Goal: Task Accomplishment & Management: Use online tool/utility

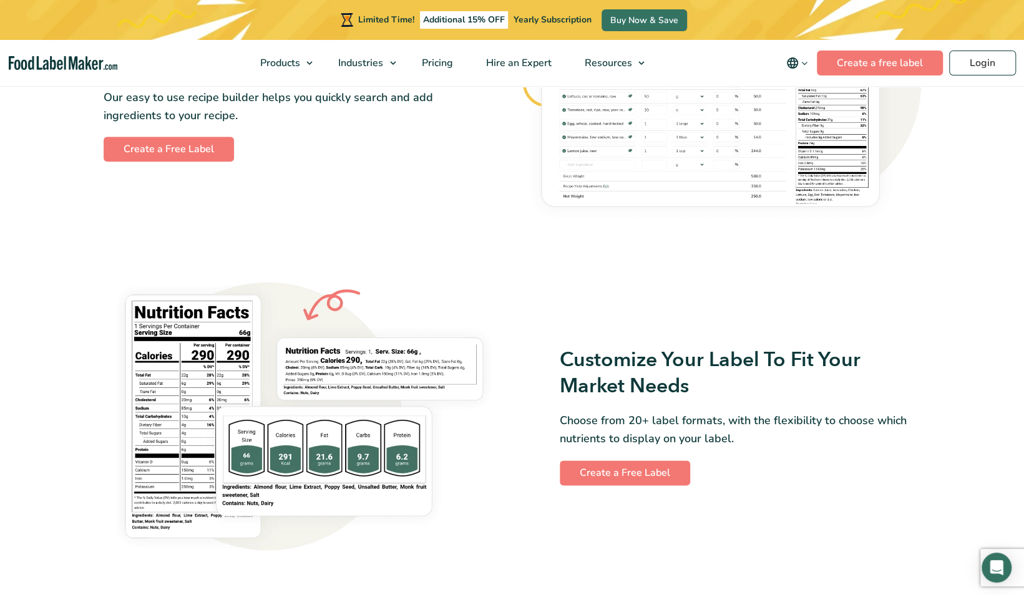
scroll to position [869, 0]
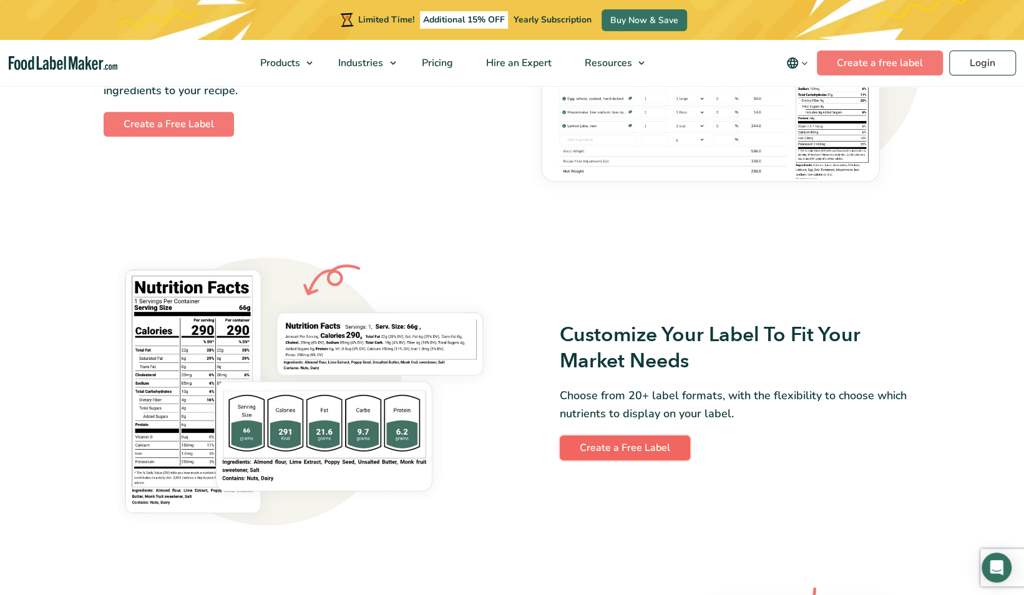
click at [667, 447] on link "Create a Free Label" at bounding box center [625, 448] width 130 height 25
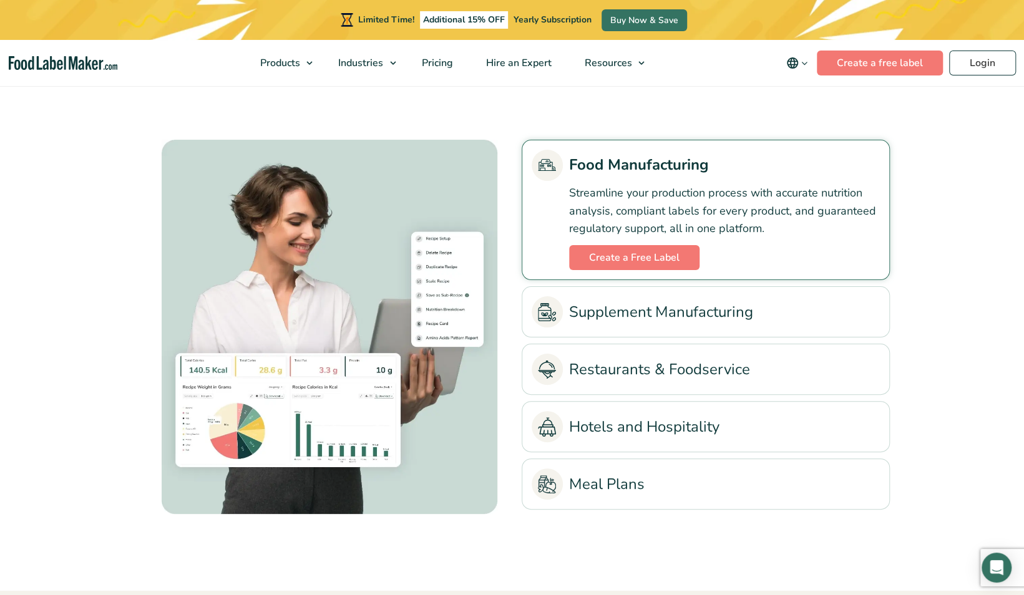
scroll to position [2818, 0]
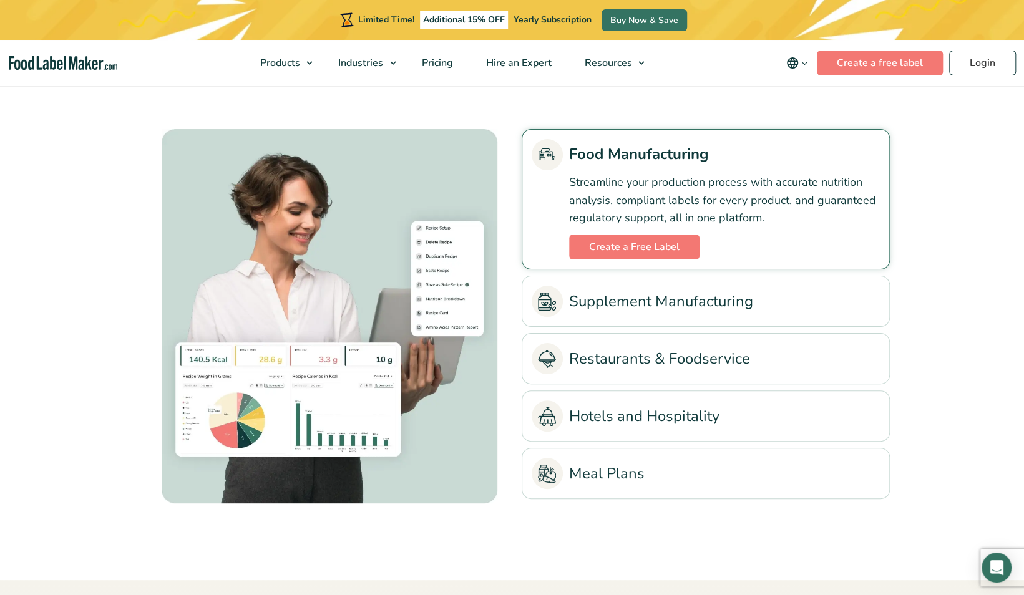
click at [589, 359] on link "Restaurants & Foodservice" at bounding box center [706, 358] width 348 height 31
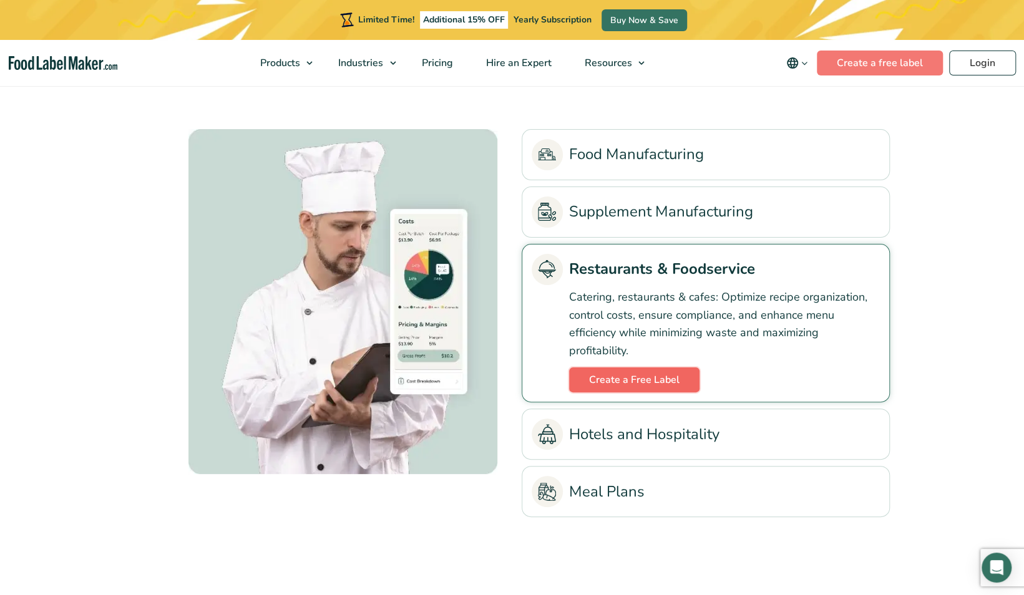
click at [607, 384] on link "Create a Free Label" at bounding box center [634, 380] width 130 height 25
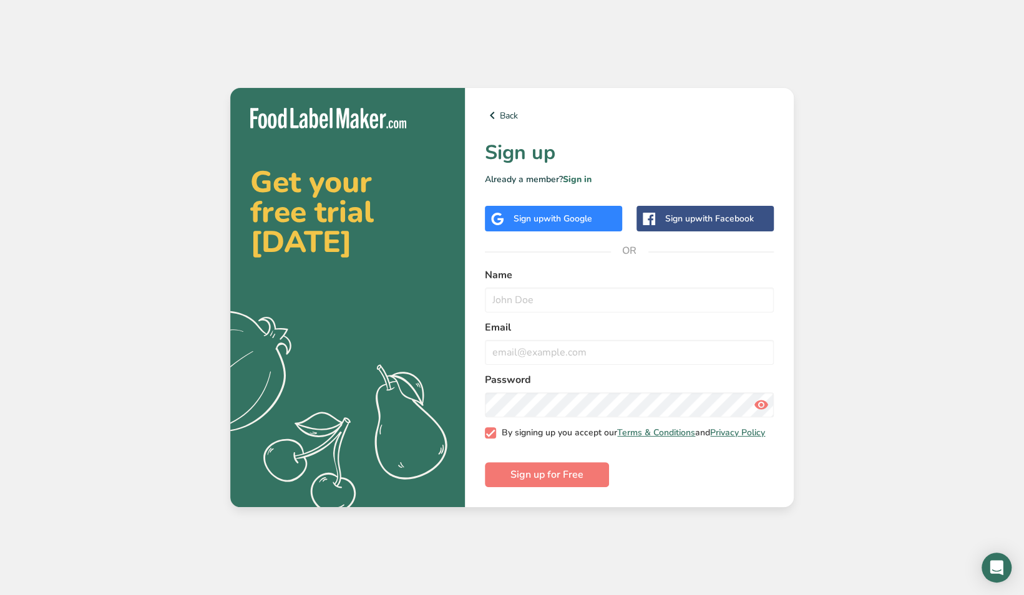
click at [493, 433] on span at bounding box center [490, 433] width 11 height 11
click at [493, 433] on input "By signing up you accept our Terms & Conditions and Privacy Policy" at bounding box center [489, 433] width 8 height 8
checkbox input "false"
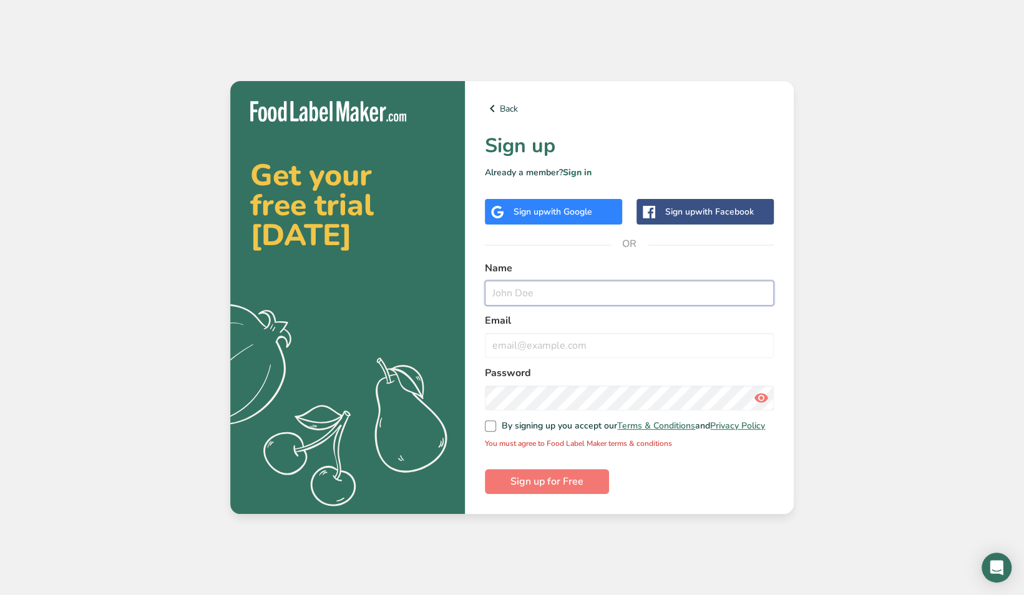
click at [512, 295] on input "text" at bounding box center [629, 293] width 289 height 25
type input "b"
type input "Carlotta Mauri"
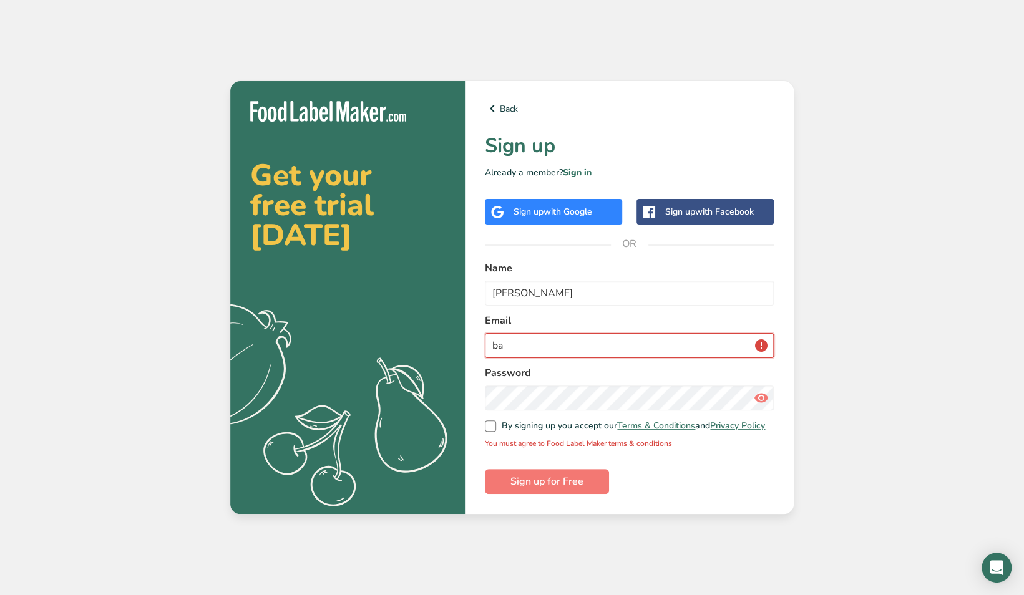
type input "barattiniandrea@outlook.com"
click at [491, 424] on span at bounding box center [490, 426] width 11 height 11
click at [491, 424] on input "By signing up you accept our Terms & Conditions and Privacy Policy" at bounding box center [489, 427] width 8 height 8
checkbox input "true"
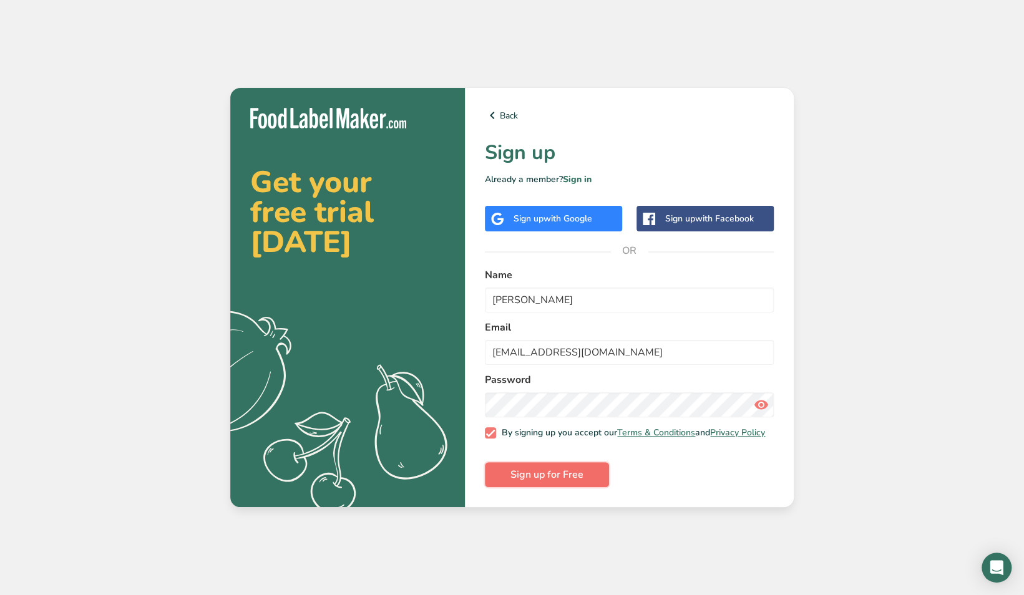
click at [542, 468] on button "Sign up for Free" at bounding box center [547, 474] width 124 height 25
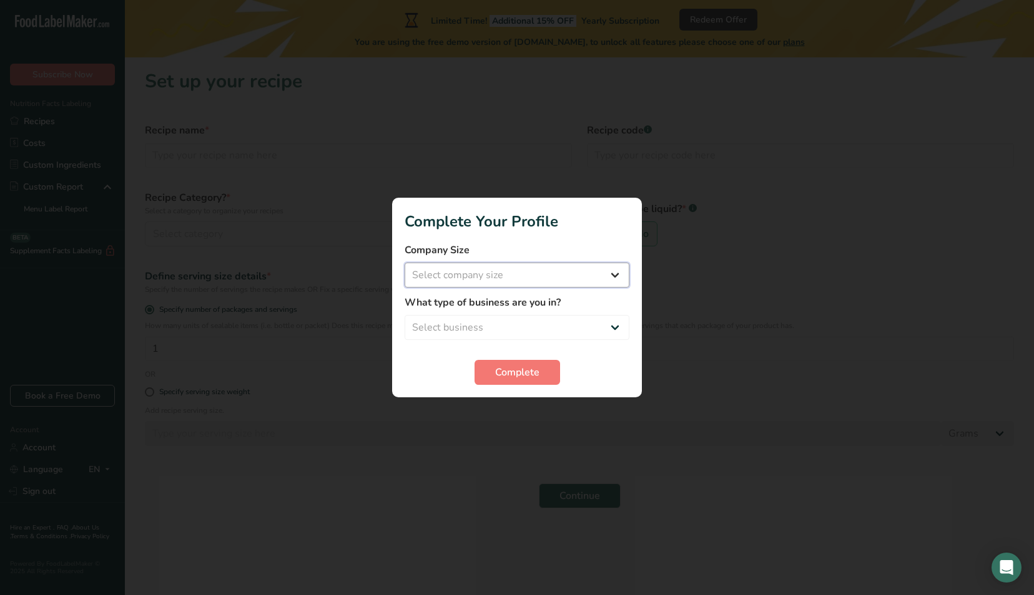
click at [548, 271] on select "Select company size Fewer than 10 Employees 10 to 50 Employees 51 to 500 Employ…" at bounding box center [516, 275] width 225 height 25
select select "1"
click at [404, 263] on select "Select company size Fewer than 10 Employees 10 to 50 Employees 51 to 500 Employ…" at bounding box center [516, 275] width 225 height 25
click at [526, 318] on select "Select business Packaged Food Manufacturer Restaurant & Cafe Bakery Meal Plans …" at bounding box center [516, 327] width 225 height 25
select select "4"
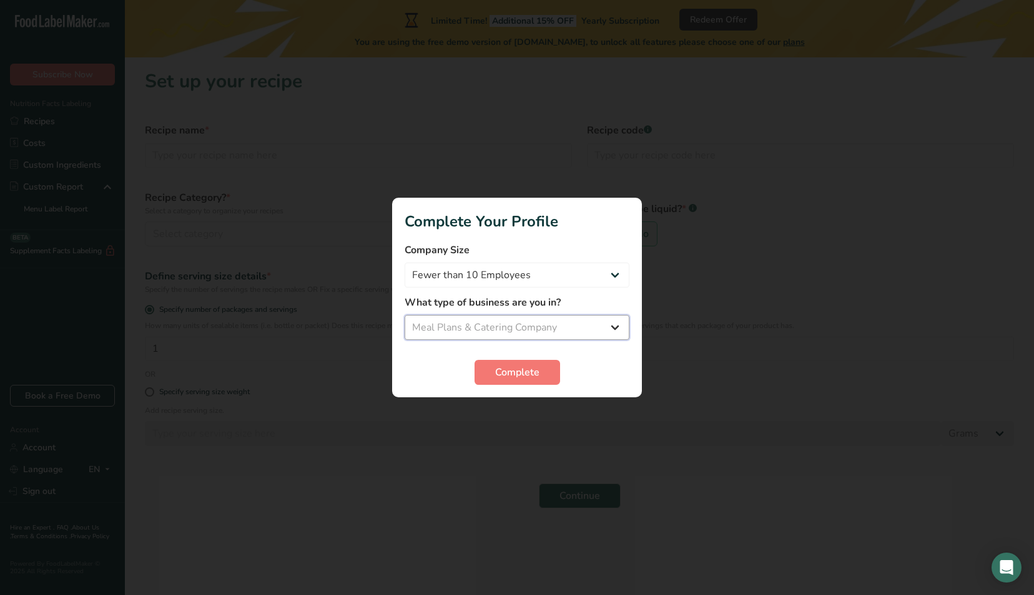
click at [404, 315] on select "Select business Packaged Food Manufacturer Restaurant & Cafe Bakery Meal Plans …" at bounding box center [516, 327] width 225 height 25
click at [523, 374] on span "Complete" at bounding box center [517, 372] width 44 height 15
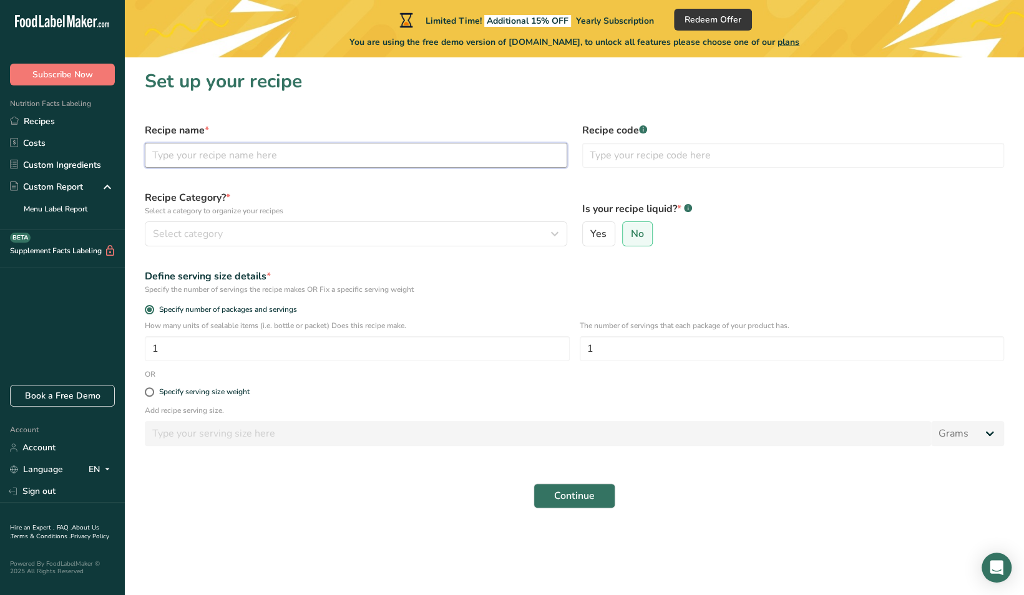
click at [471, 164] on input "text" at bounding box center [356, 155] width 423 height 25
click at [638, 155] on input "text" at bounding box center [793, 155] width 423 height 25
click at [217, 167] on input "Lasagna" at bounding box center [356, 155] width 423 height 25
type input "L"
type input "Classic Lasagna"
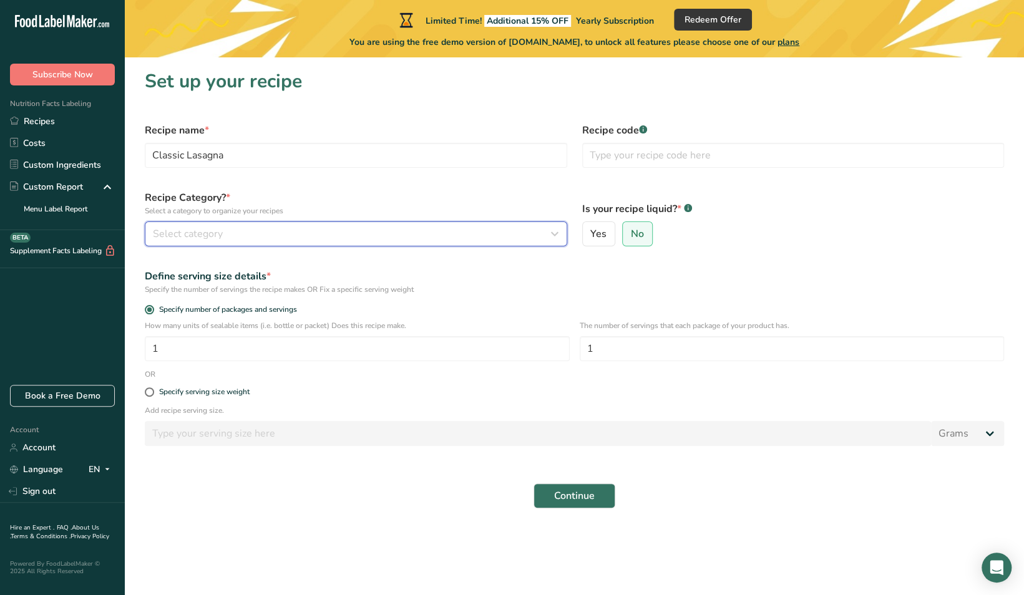
click at [209, 230] on span "Select category" at bounding box center [188, 234] width 70 height 15
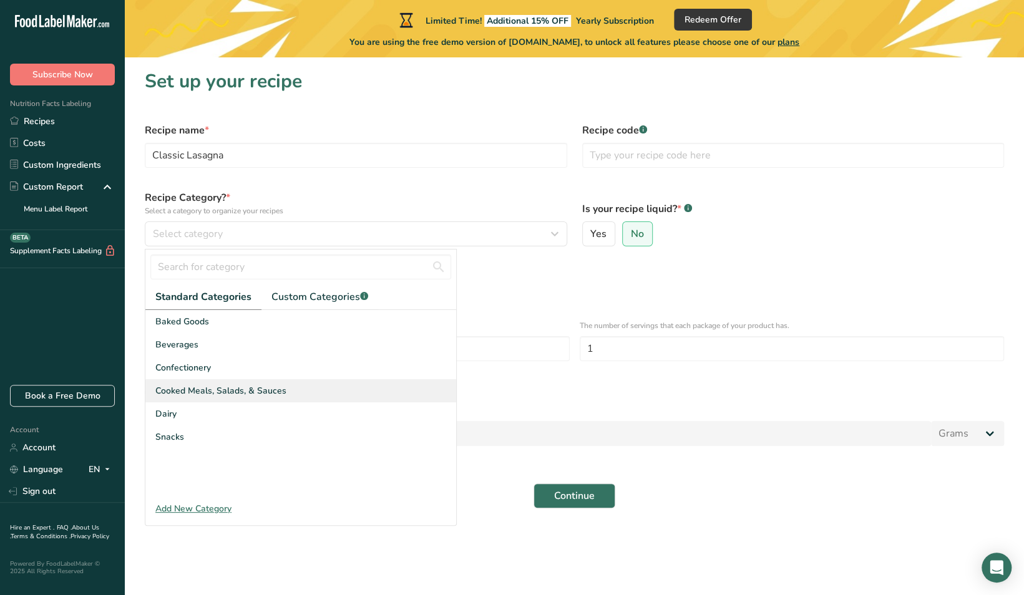
click at [286, 395] on div "Cooked Meals, Salads, & Sauces" at bounding box center [300, 390] width 311 height 23
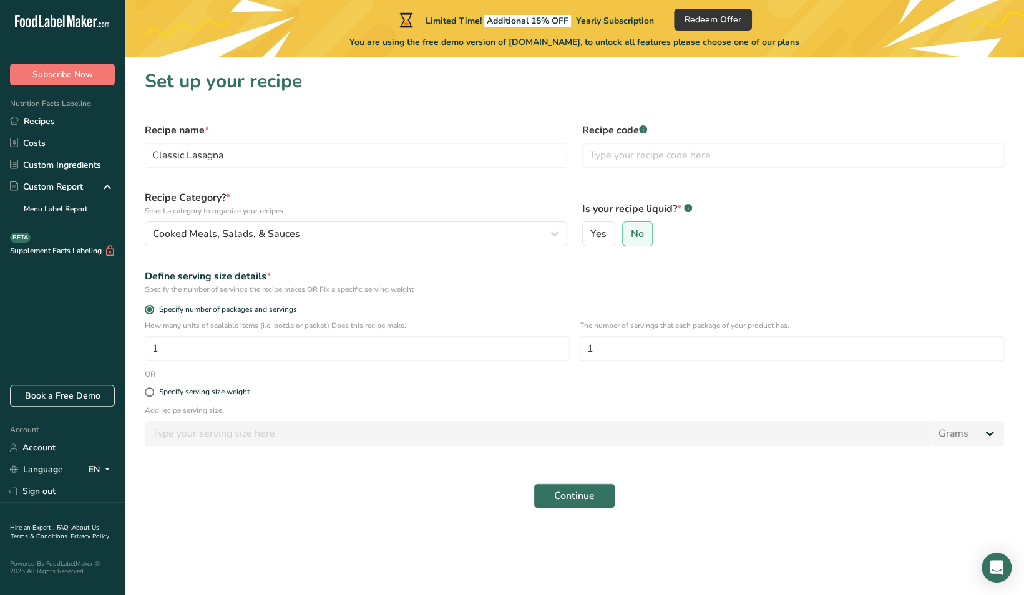
click at [238, 387] on div "Specify serving size weight" at bounding box center [574, 392] width 874 height 25
click at [154, 392] on span at bounding box center [149, 392] width 9 height 9
click at [153, 392] on input "Specify serving size weight" at bounding box center [149, 392] width 8 height 8
radio input "true"
radio input "false"
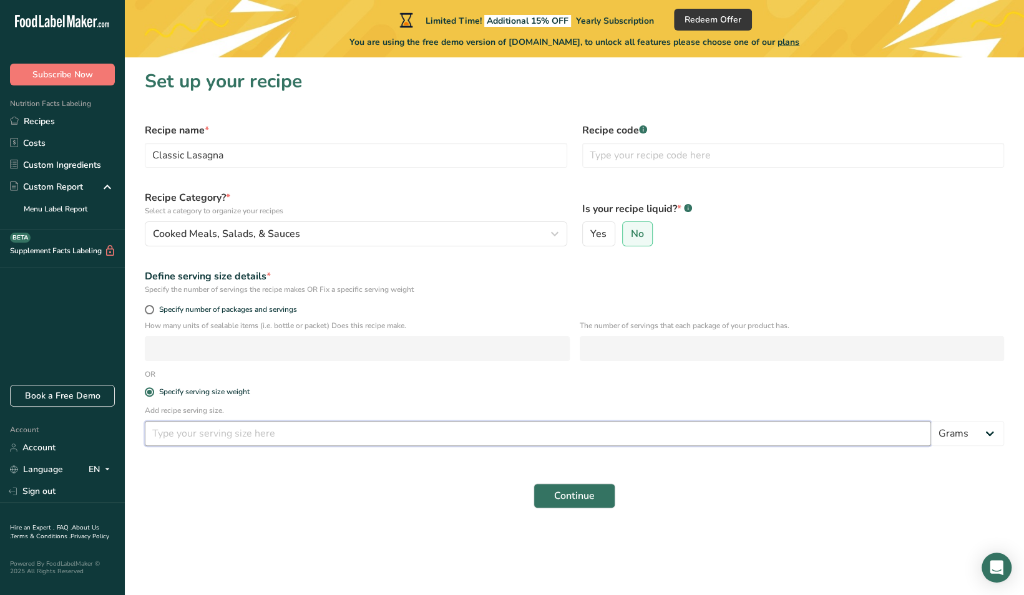
click at [251, 439] on input "number" at bounding box center [538, 433] width 786 height 25
type input "12"
click at [970, 434] on select "Grams kg mg mcg lb oz l mL fl oz tbsp tsp cup qt gallon" at bounding box center [967, 433] width 73 height 25
select select "5"
click at [931, 421] on select "Grams kg mg mcg lb oz l mL fl oz tbsp tsp cup qt gallon" at bounding box center [967, 433] width 73 height 25
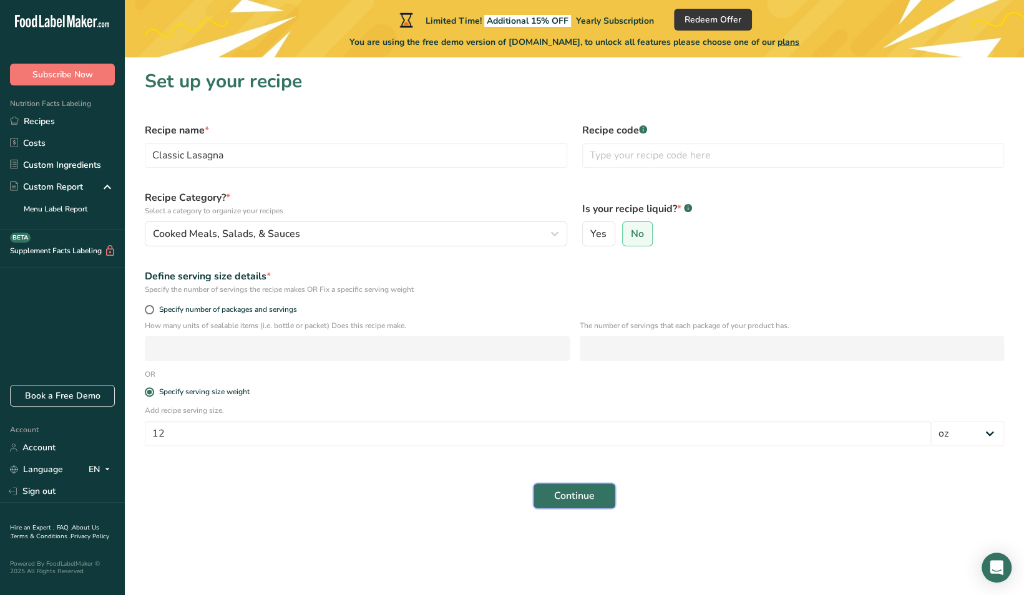
click at [588, 493] on span "Continue" at bounding box center [574, 496] width 41 height 15
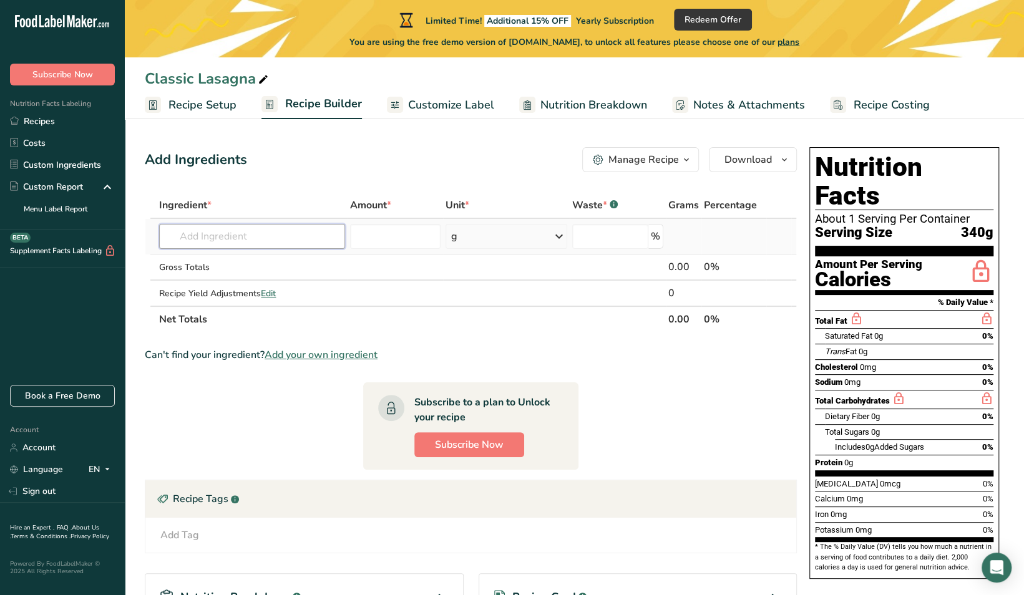
click at [263, 237] on input "text" at bounding box center [251, 236] width 185 height 25
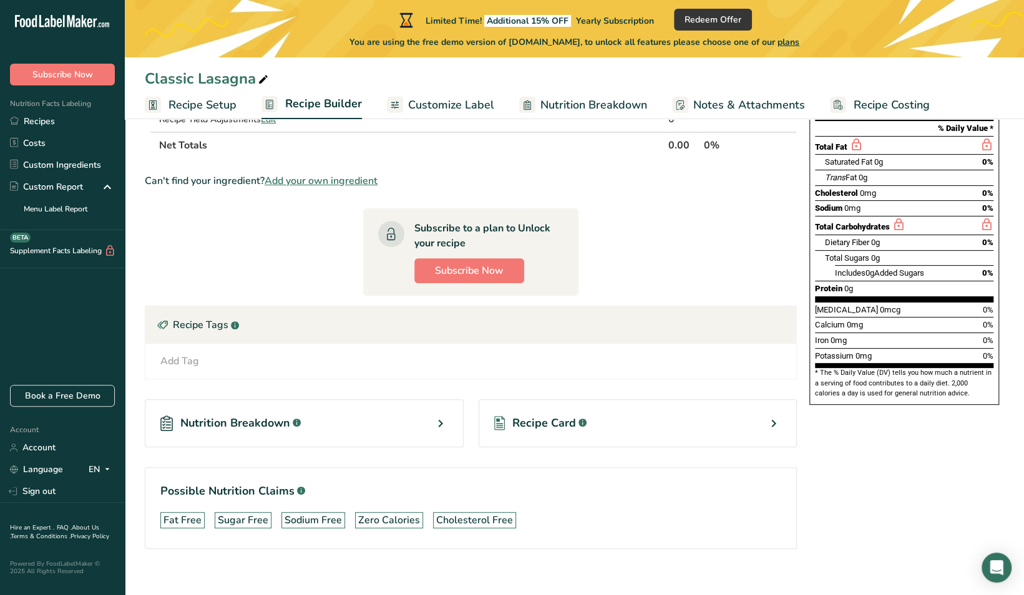
scroll to position [185, 0]
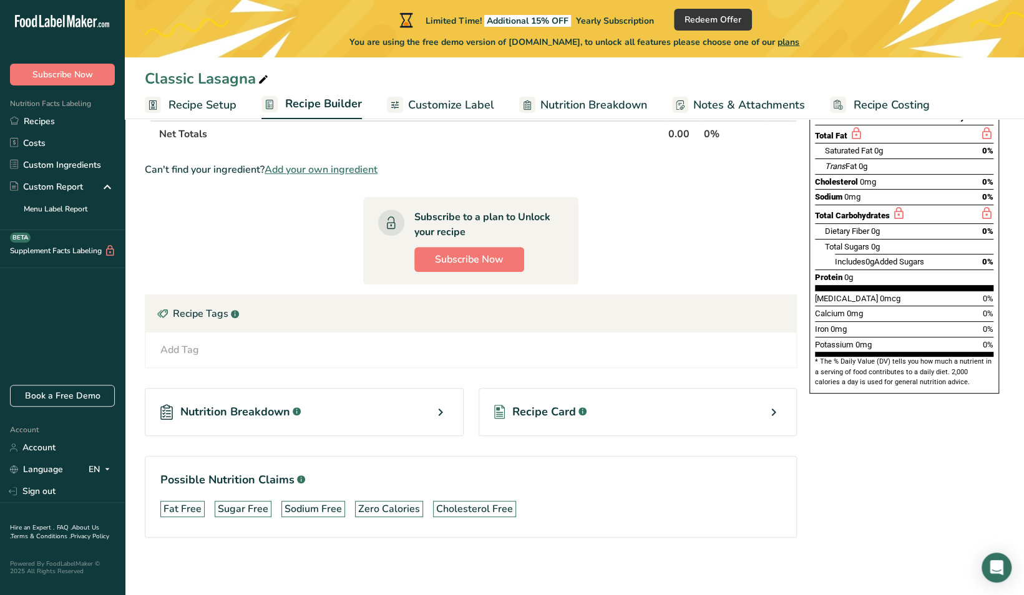
click at [572, 418] on span "Recipe Card" at bounding box center [544, 412] width 64 height 17
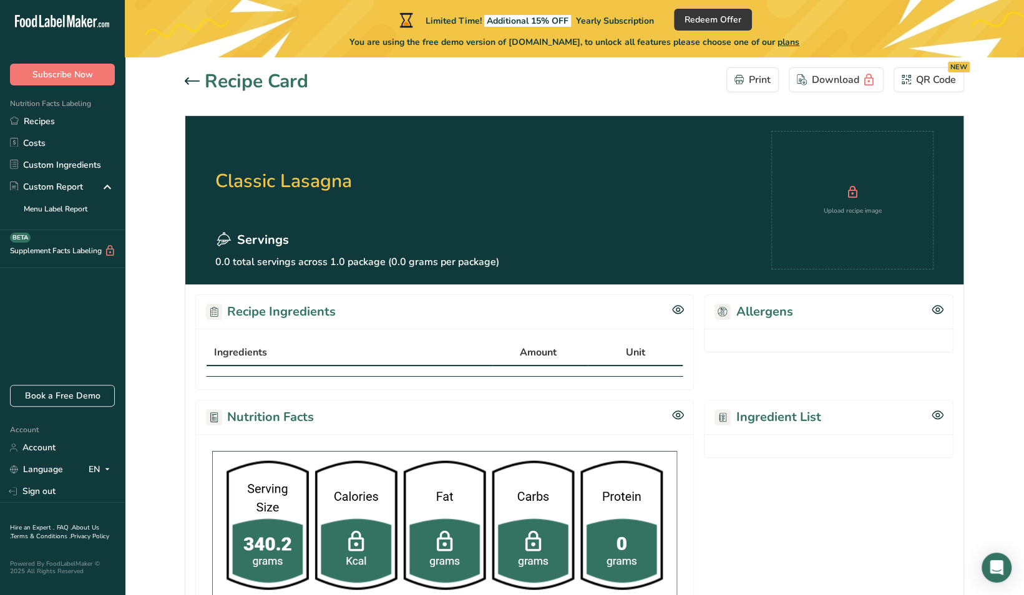
click at [191, 80] on icon at bounding box center [192, 80] width 15 height 7
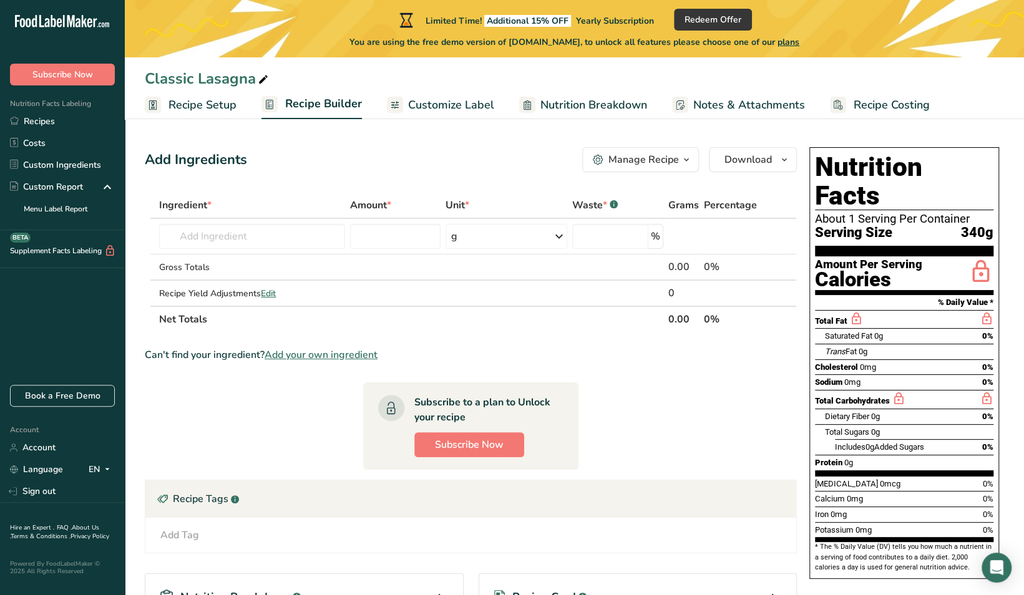
scroll to position [185, 0]
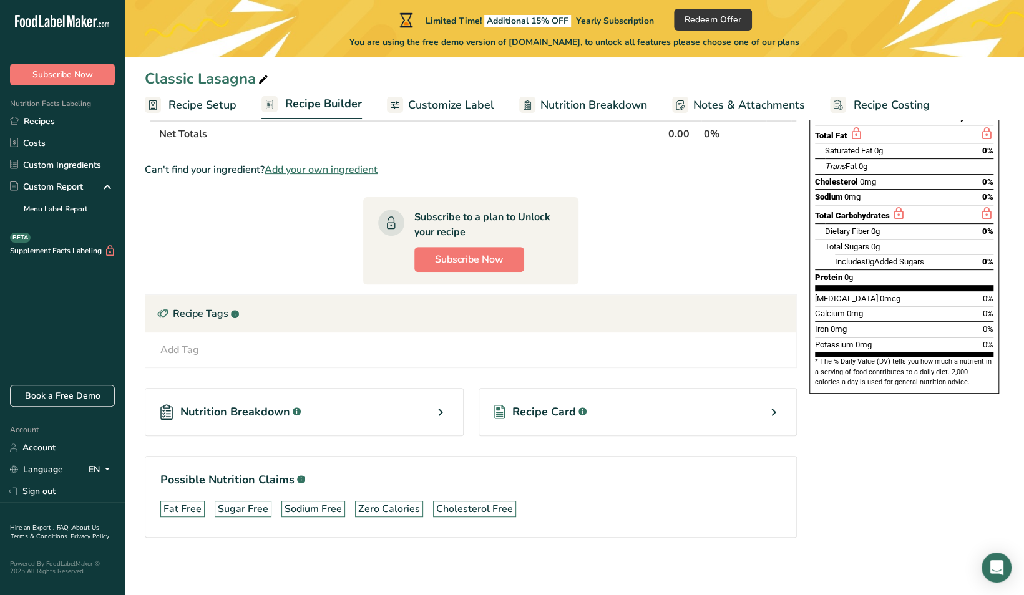
click at [327, 416] on div "Nutrition Breakdown .a-a{fill:#347362;}.b-a{fill:#fff;}" at bounding box center [304, 412] width 319 height 48
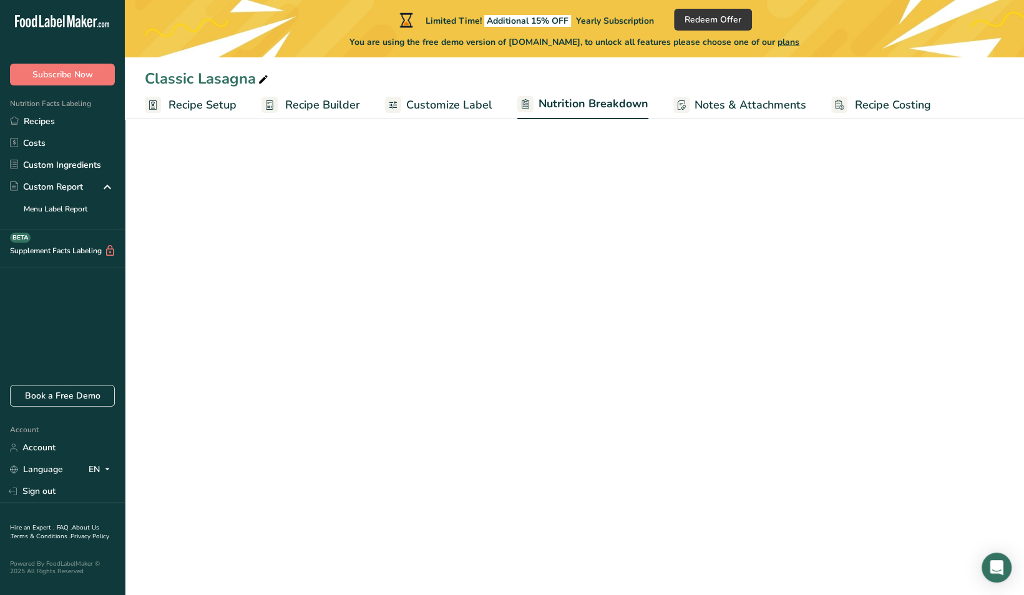
select select "Calories"
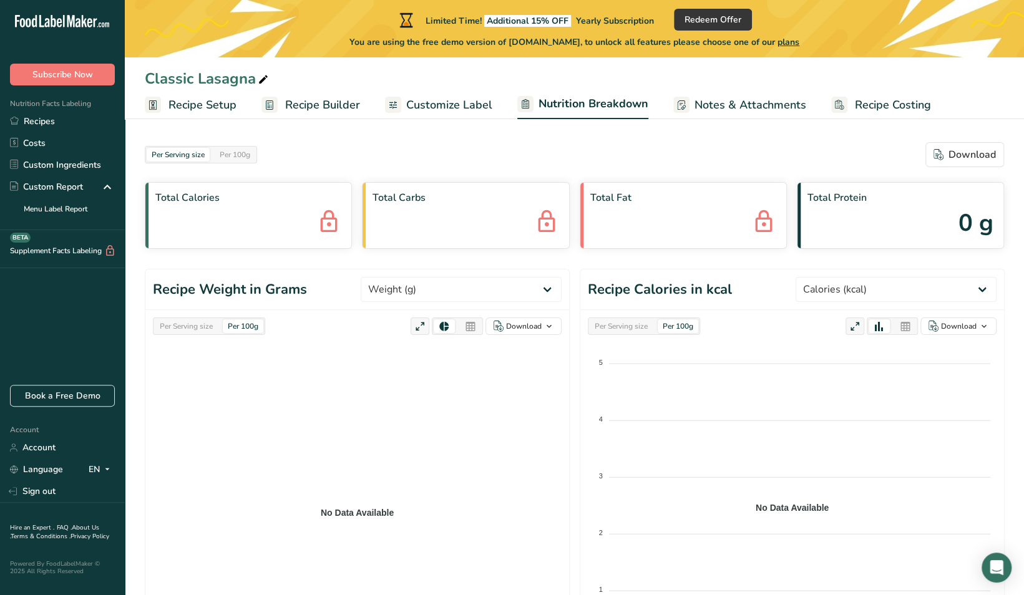
click at [215, 107] on span "Recipe Setup" at bounding box center [203, 105] width 68 height 17
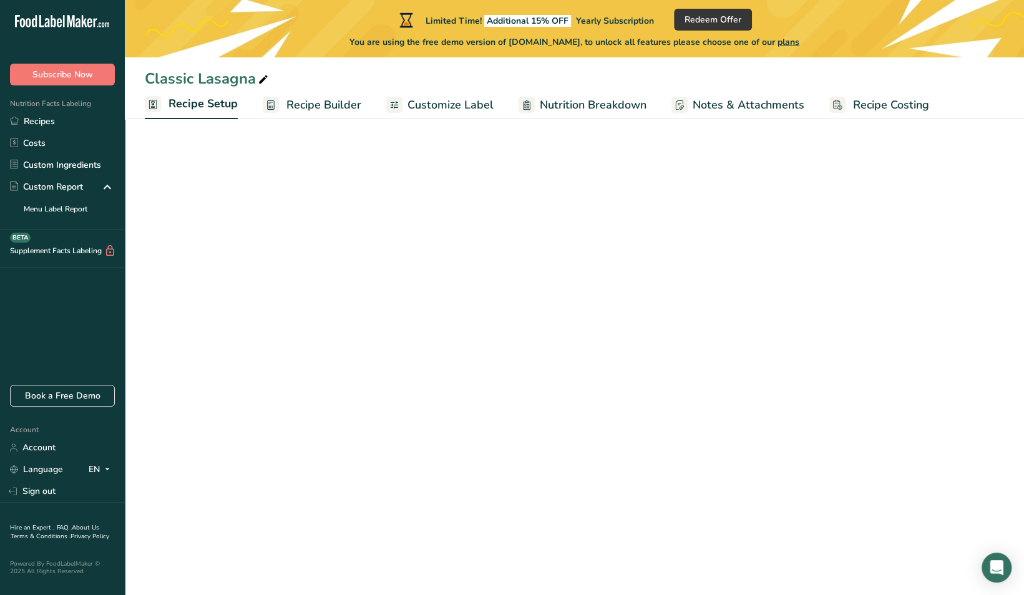
select select "5"
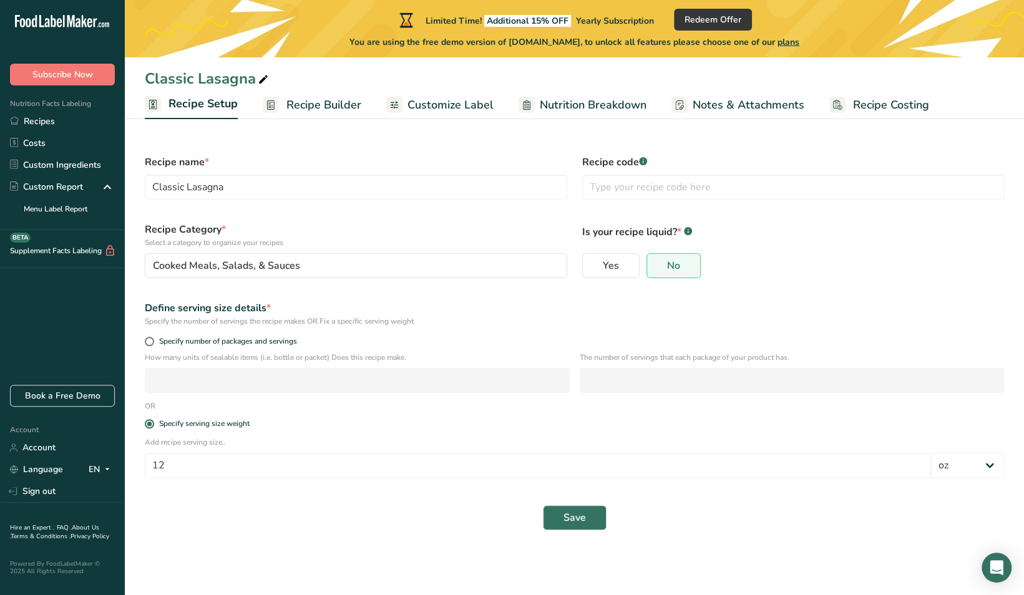
click at [324, 109] on span "Recipe Builder" at bounding box center [323, 105] width 75 height 17
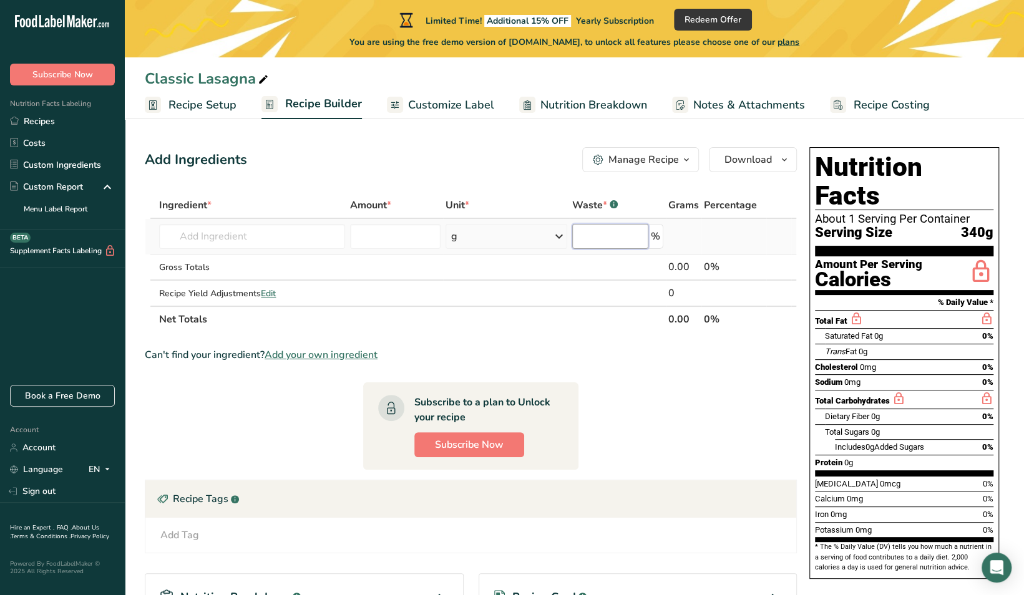
click at [610, 242] on input "number" at bounding box center [610, 236] width 76 height 25
click at [406, 235] on input "number" at bounding box center [395, 236] width 90 height 25
click at [278, 235] on input "text" at bounding box center [251, 236] width 185 height 25
click at [107, 185] on icon at bounding box center [107, 187] width 15 height 22
click at [82, 171] on link "Custom Ingredients" at bounding box center [62, 165] width 125 height 22
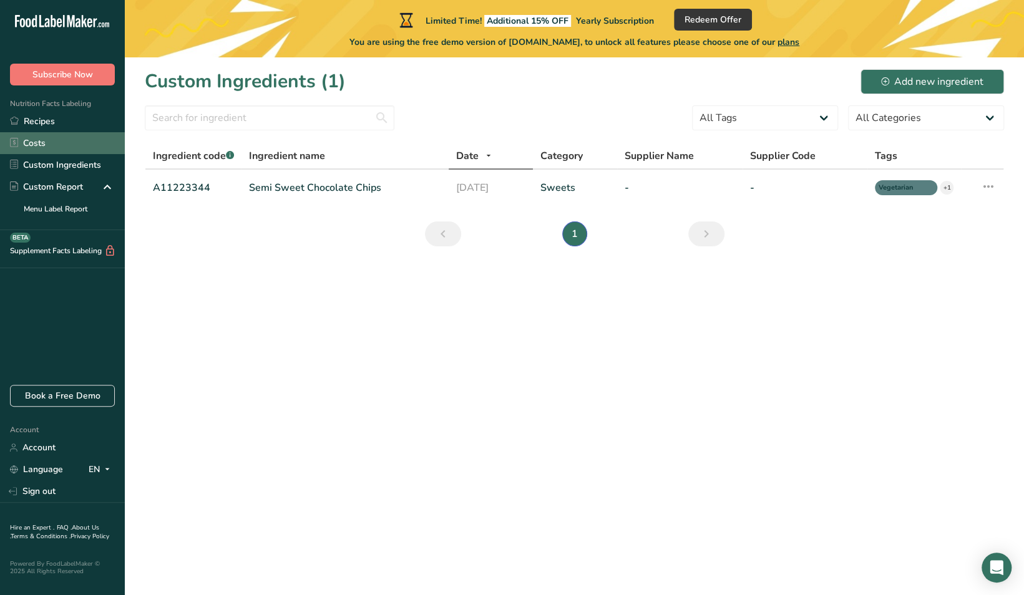
click at [69, 136] on link "Costs" at bounding box center [62, 143] width 125 height 22
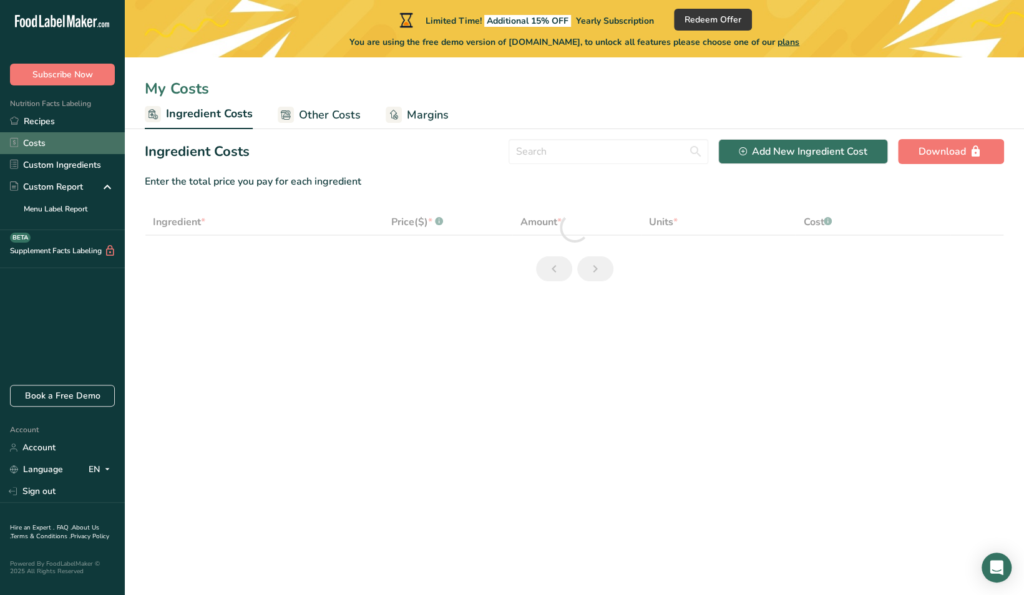
select select "1"
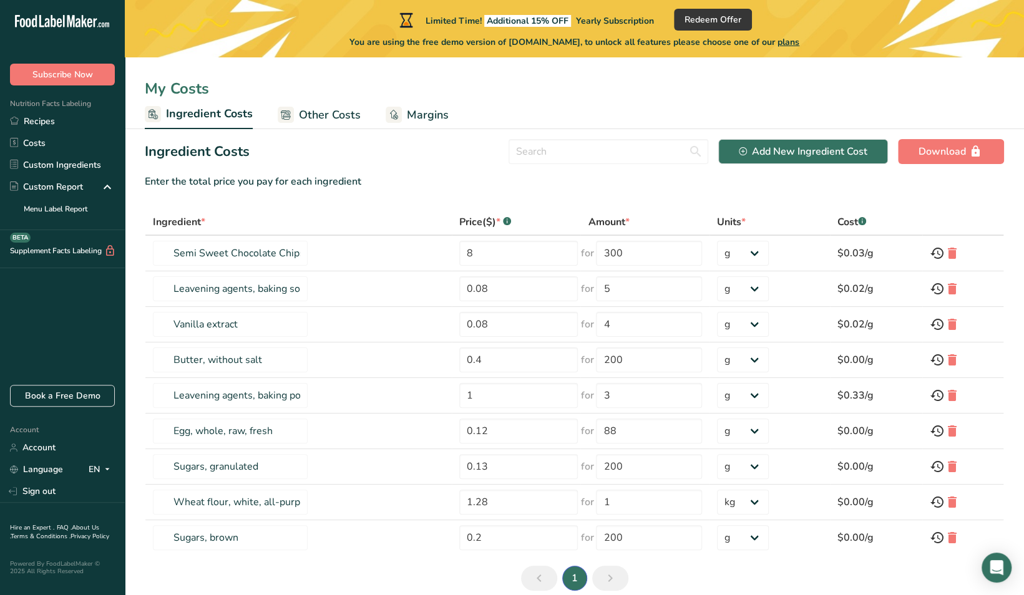
click at [324, 120] on span "Other Costs" at bounding box center [330, 115] width 62 height 17
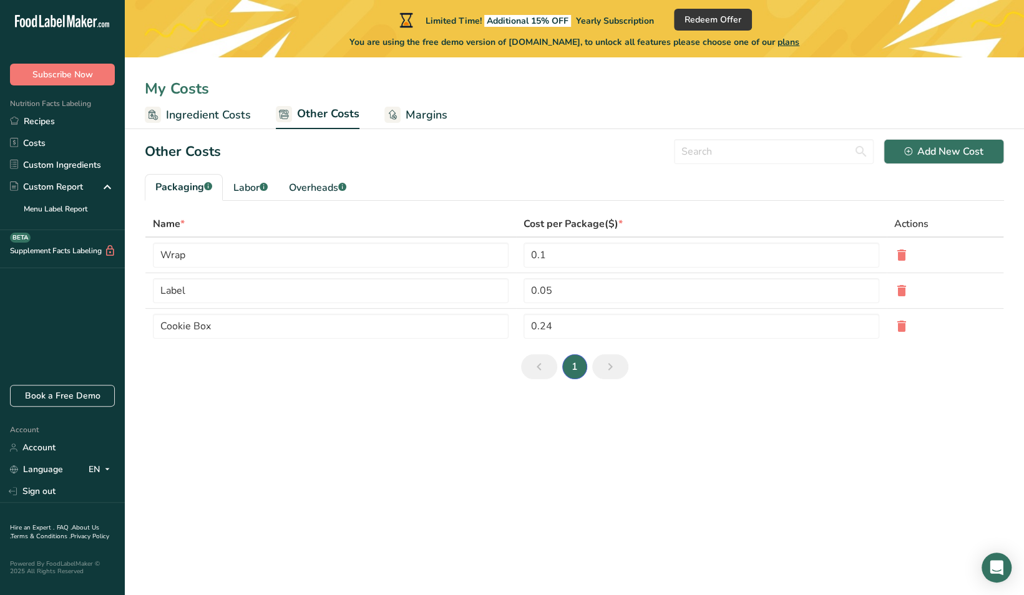
click at [411, 119] on span "Margins" at bounding box center [427, 115] width 42 height 17
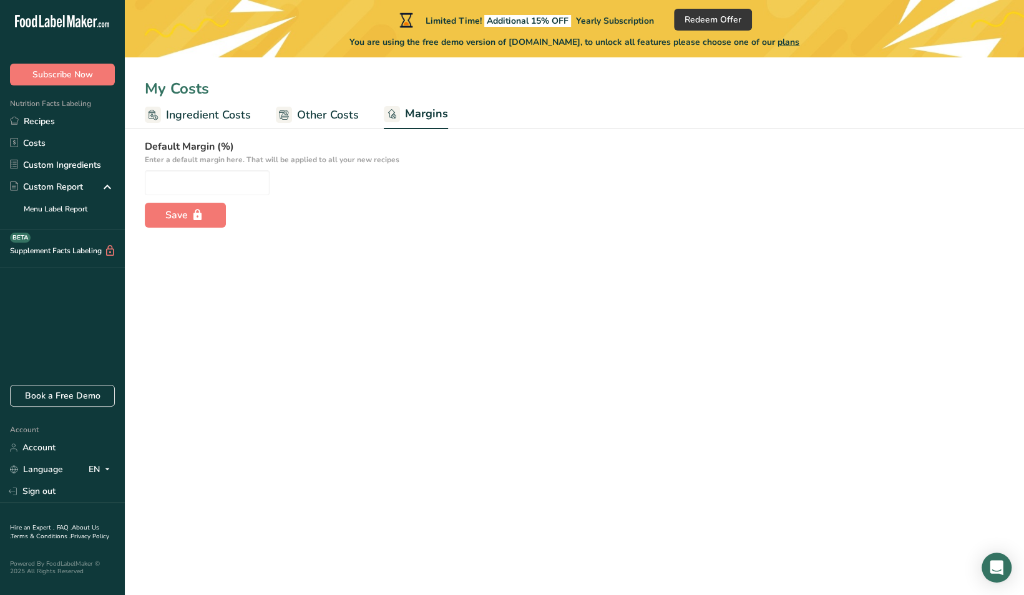
click at [346, 124] on link "Other Costs" at bounding box center [317, 115] width 83 height 28
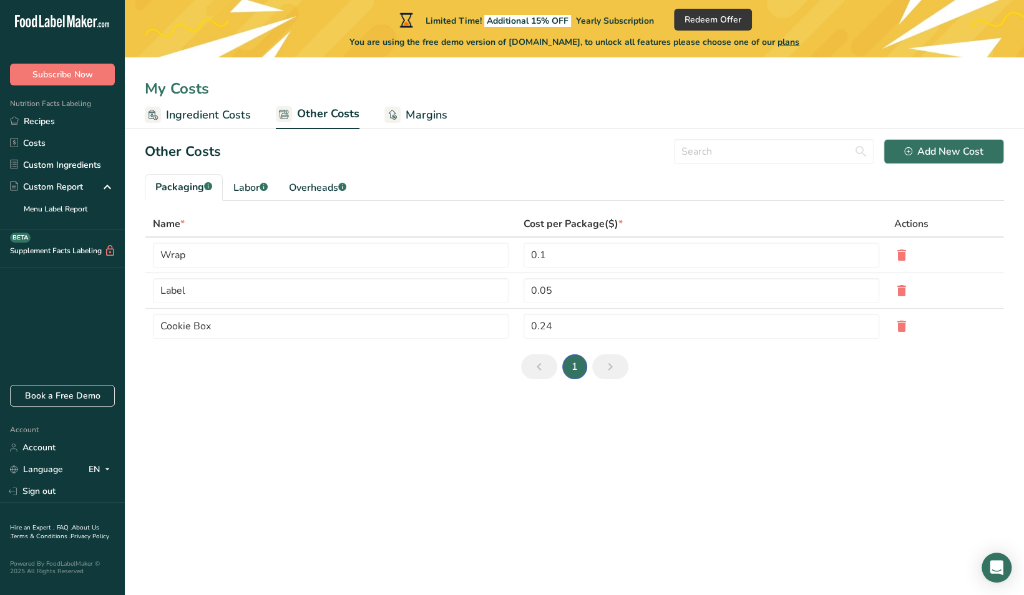
click at [225, 117] on span "Ingredient Costs" at bounding box center [208, 115] width 85 height 17
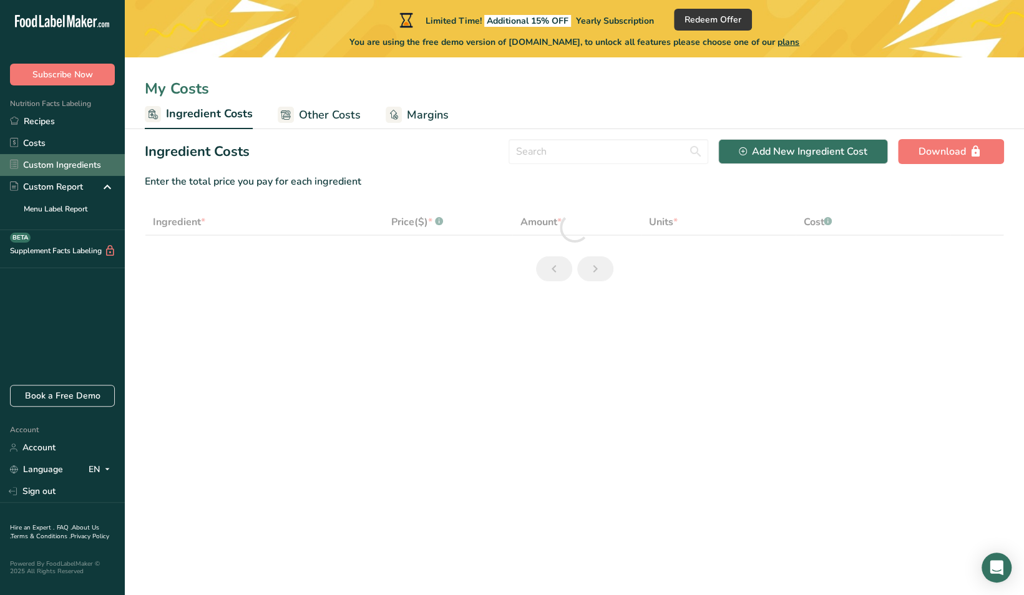
select select "1"
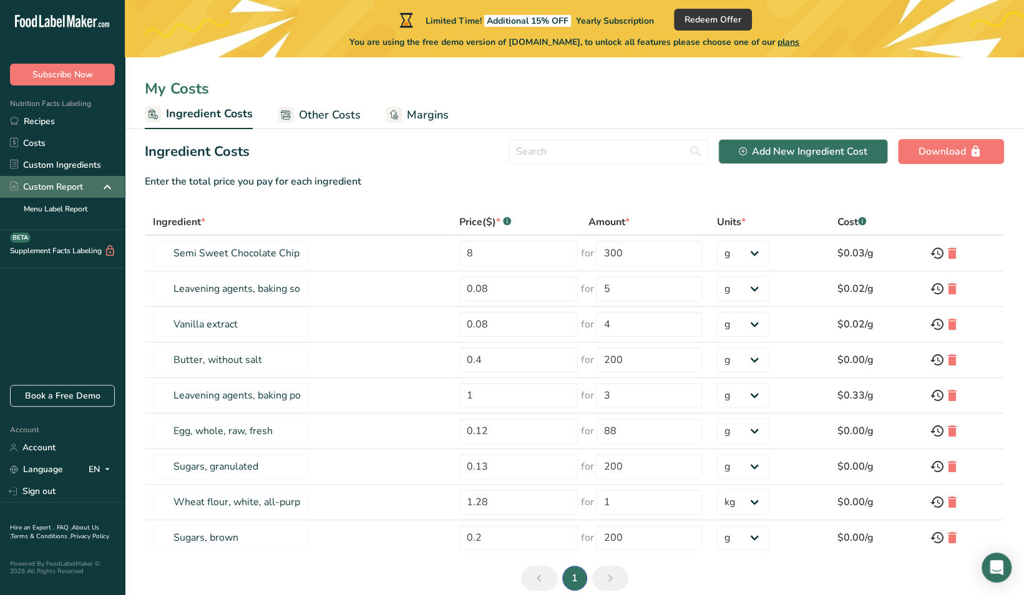
click at [107, 183] on icon at bounding box center [107, 187] width 15 height 22
click at [66, 128] on link "Recipes" at bounding box center [62, 121] width 125 height 22
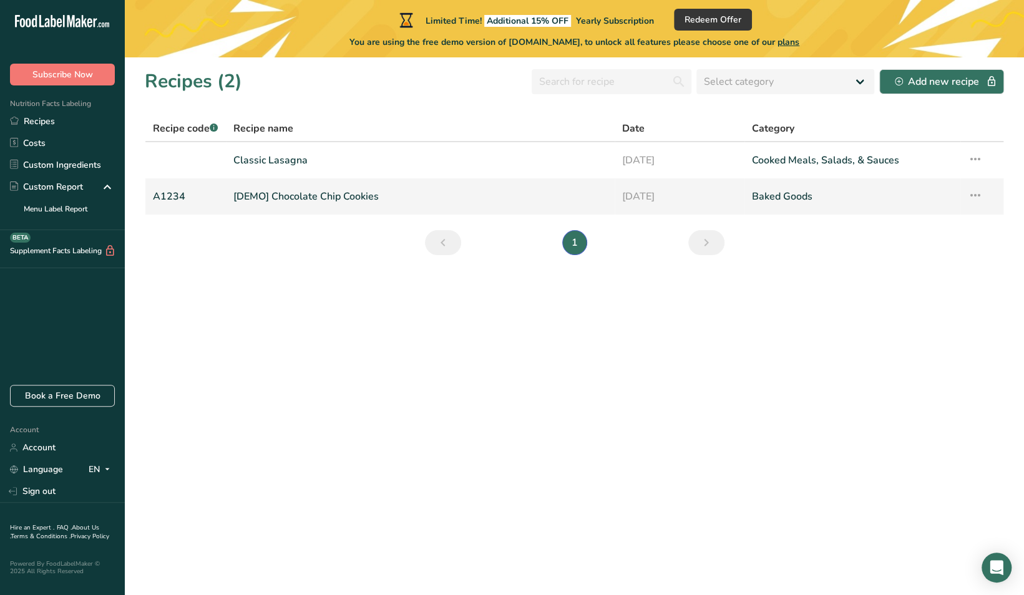
click at [290, 202] on link "[DEMO] Chocolate Chip Cookies" at bounding box center [420, 196] width 374 height 26
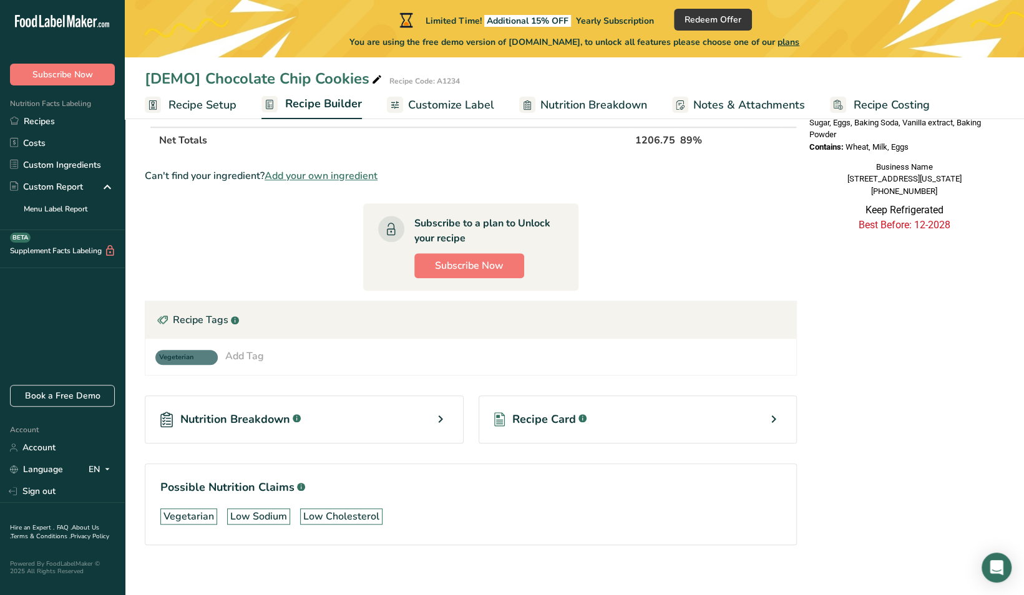
scroll to position [505, 0]
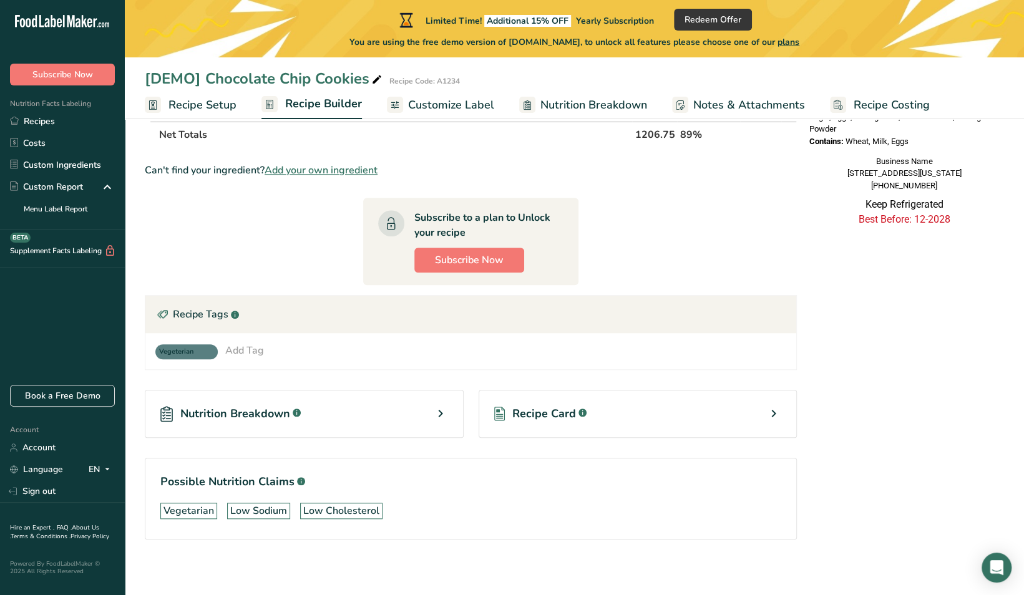
click at [384, 416] on div "Nutrition Breakdown .a-a{fill:#347362;}.b-a{fill:#fff;}" at bounding box center [304, 414] width 319 height 48
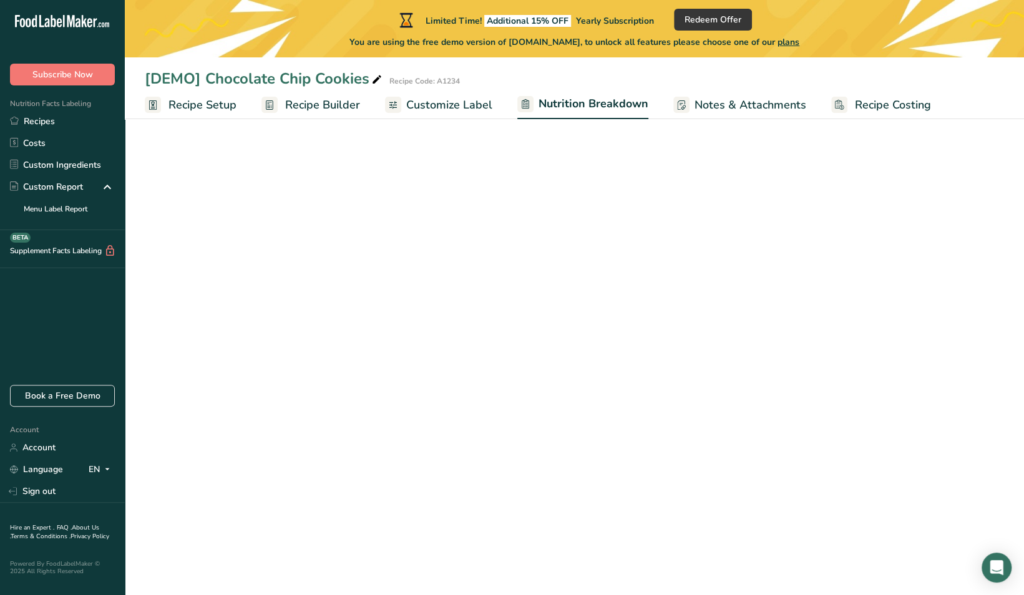
select select "Calories"
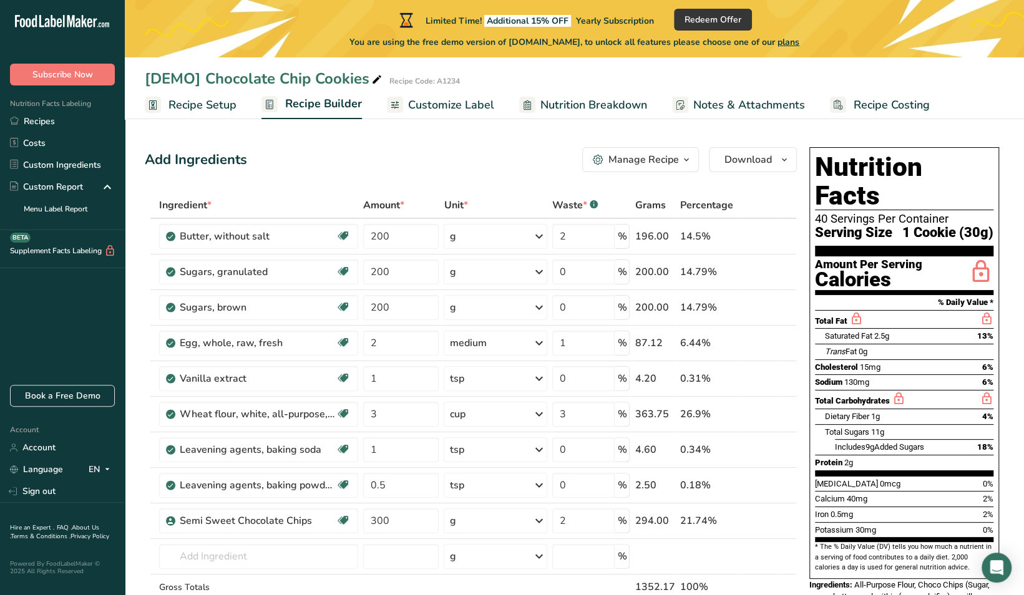
scroll to position [505, 0]
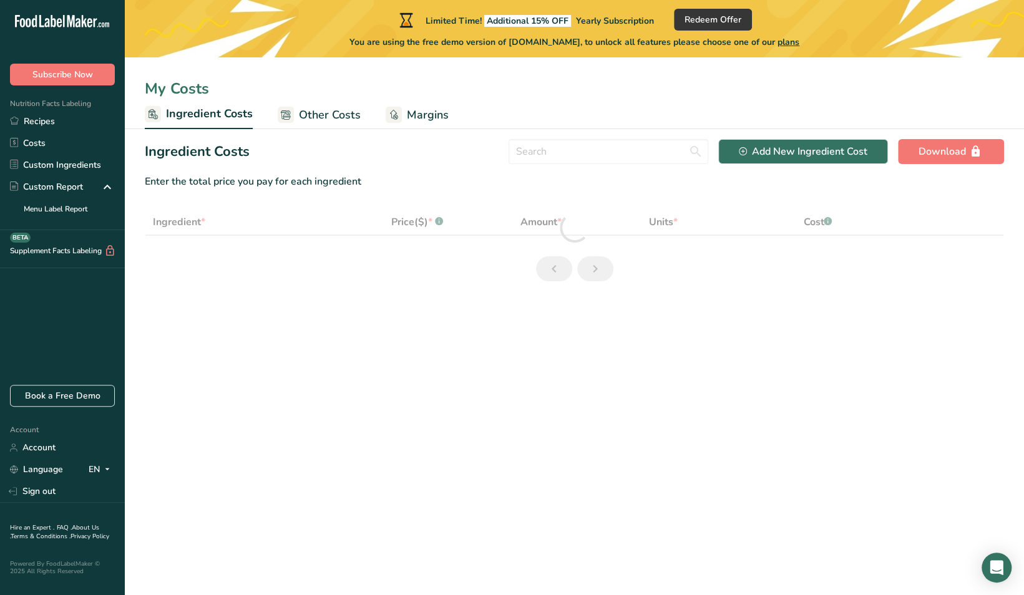
select select "1"
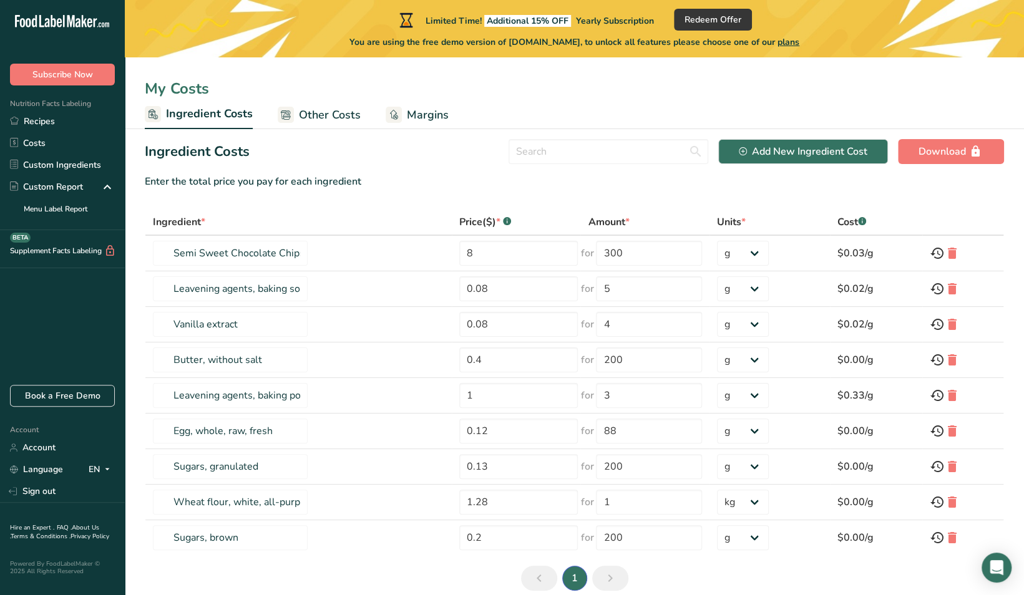
click at [313, 120] on span "Other Costs" at bounding box center [330, 115] width 62 height 17
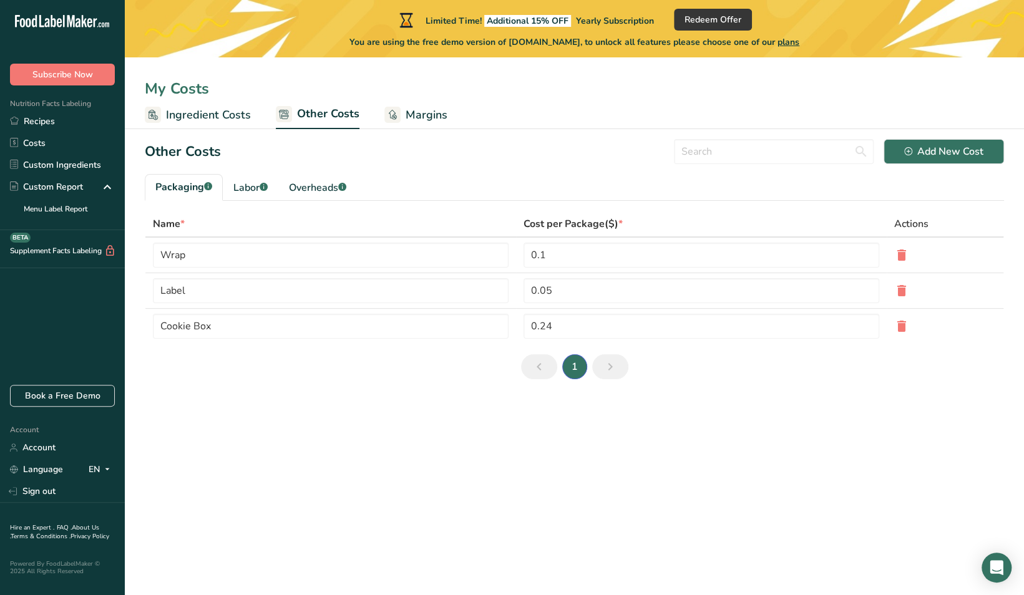
click at [423, 121] on span "Margins" at bounding box center [427, 115] width 42 height 17
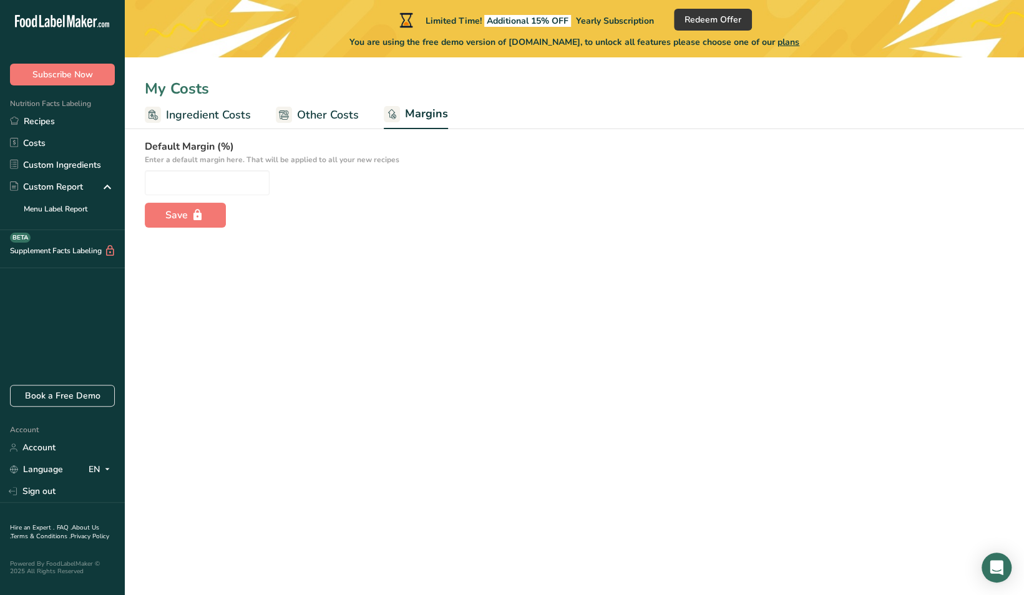
click at [347, 110] on span "Other Costs" at bounding box center [328, 115] width 62 height 17
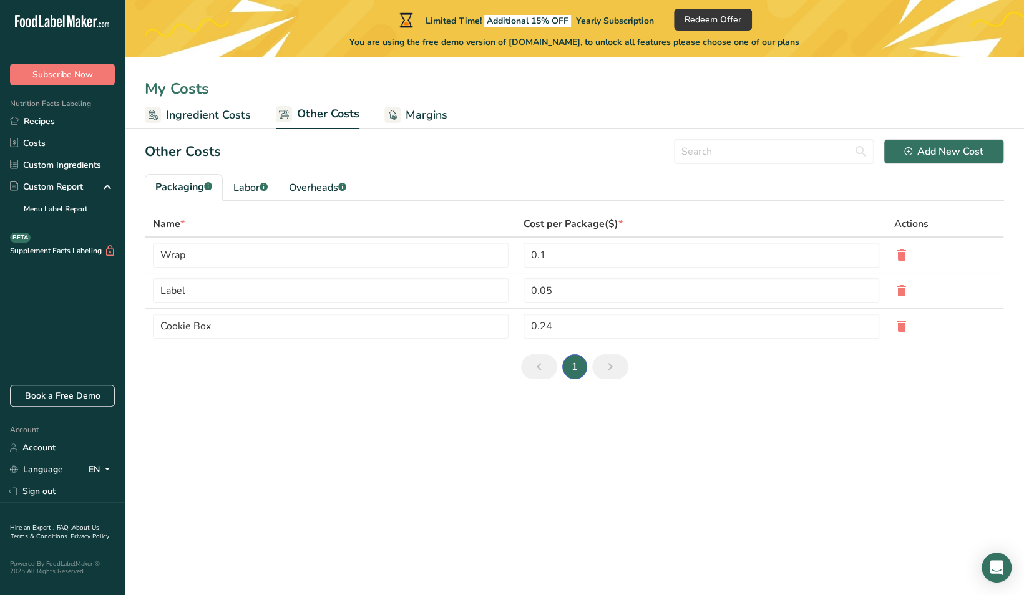
click at [218, 115] on span "Ingredient Costs" at bounding box center [208, 115] width 85 height 17
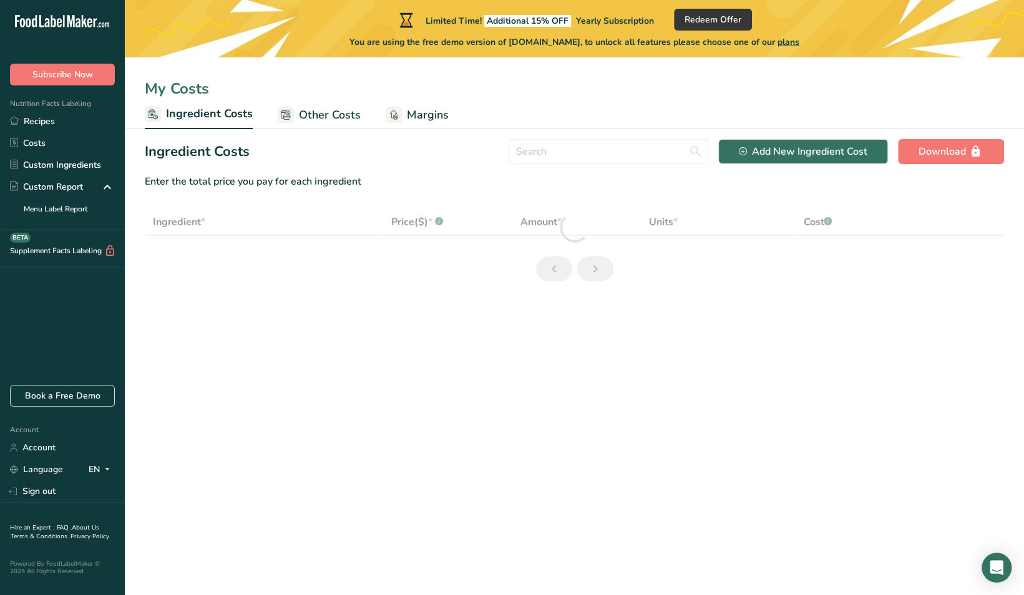
select select "1"
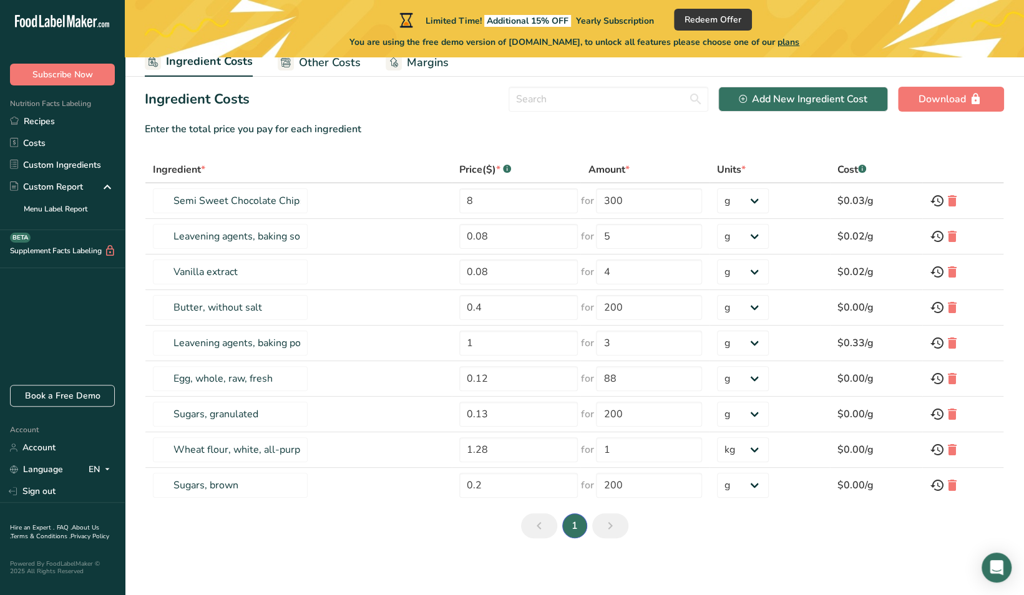
scroll to position [53, 0]
